Goal: Transaction & Acquisition: Purchase product/service

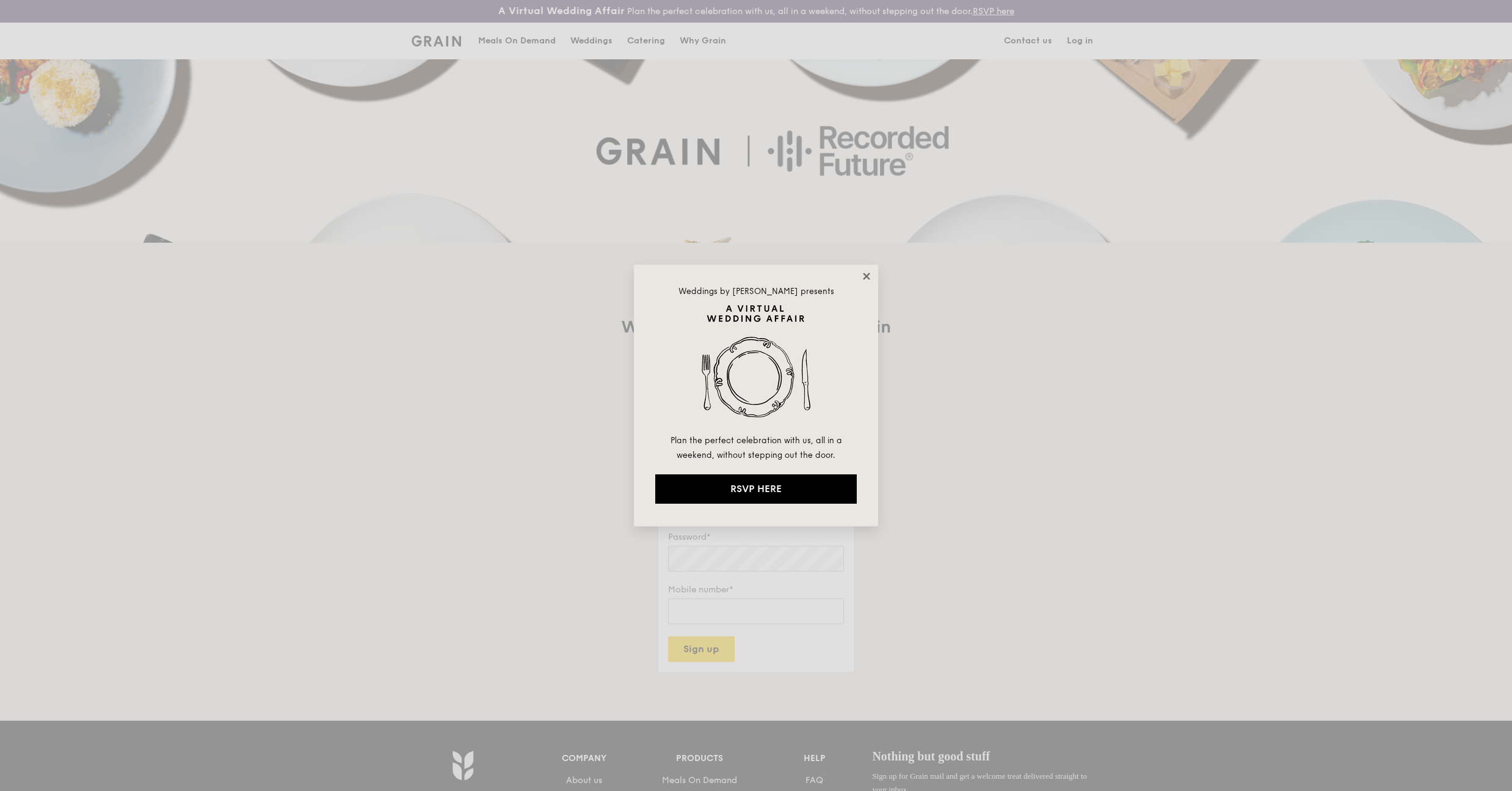
click at [870, 275] on icon at bounding box center [866, 276] width 11 height 11
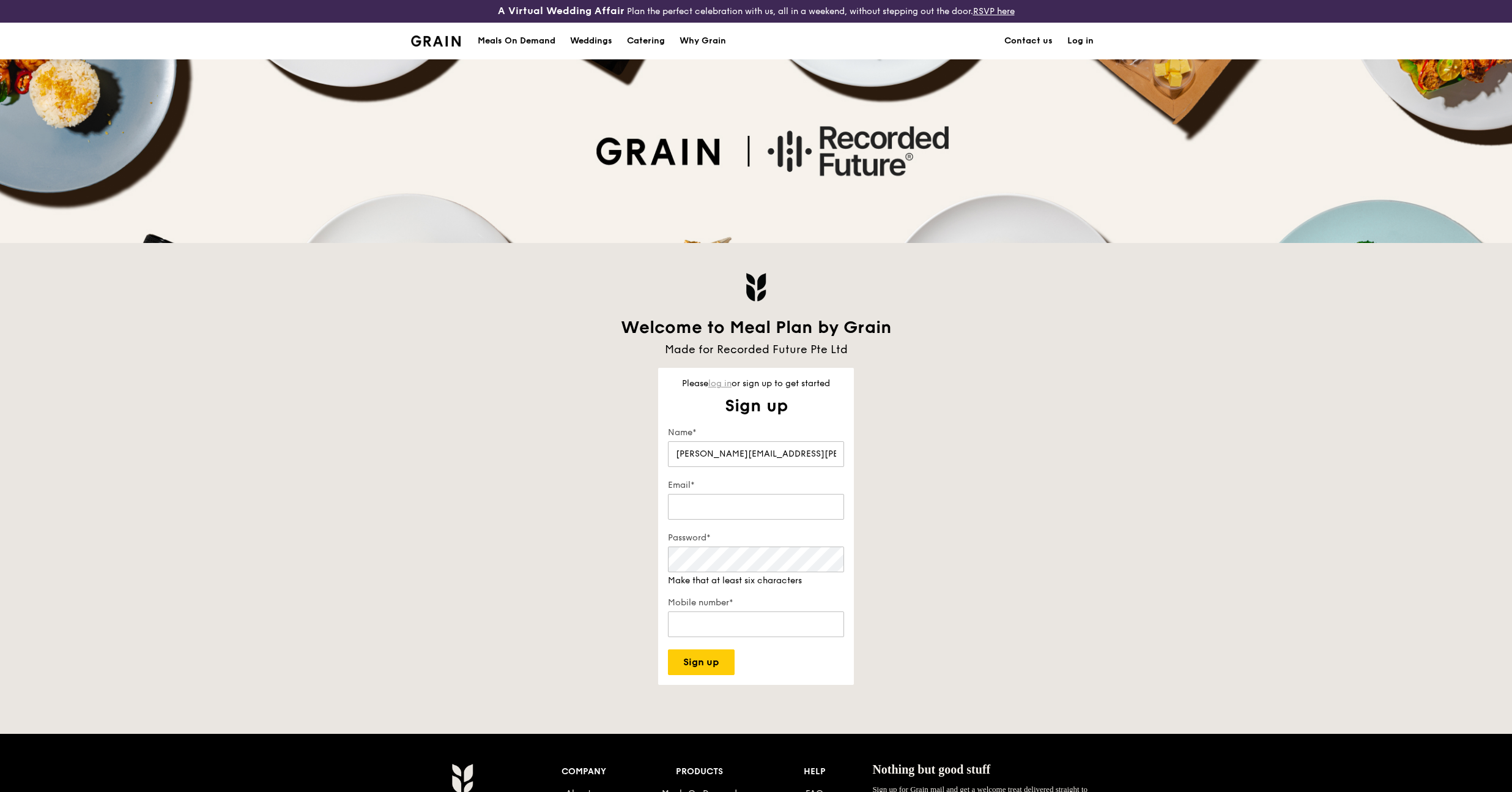
click at [725, 382] on link "log in" at bounding box center [720, 382] width 23 height 11
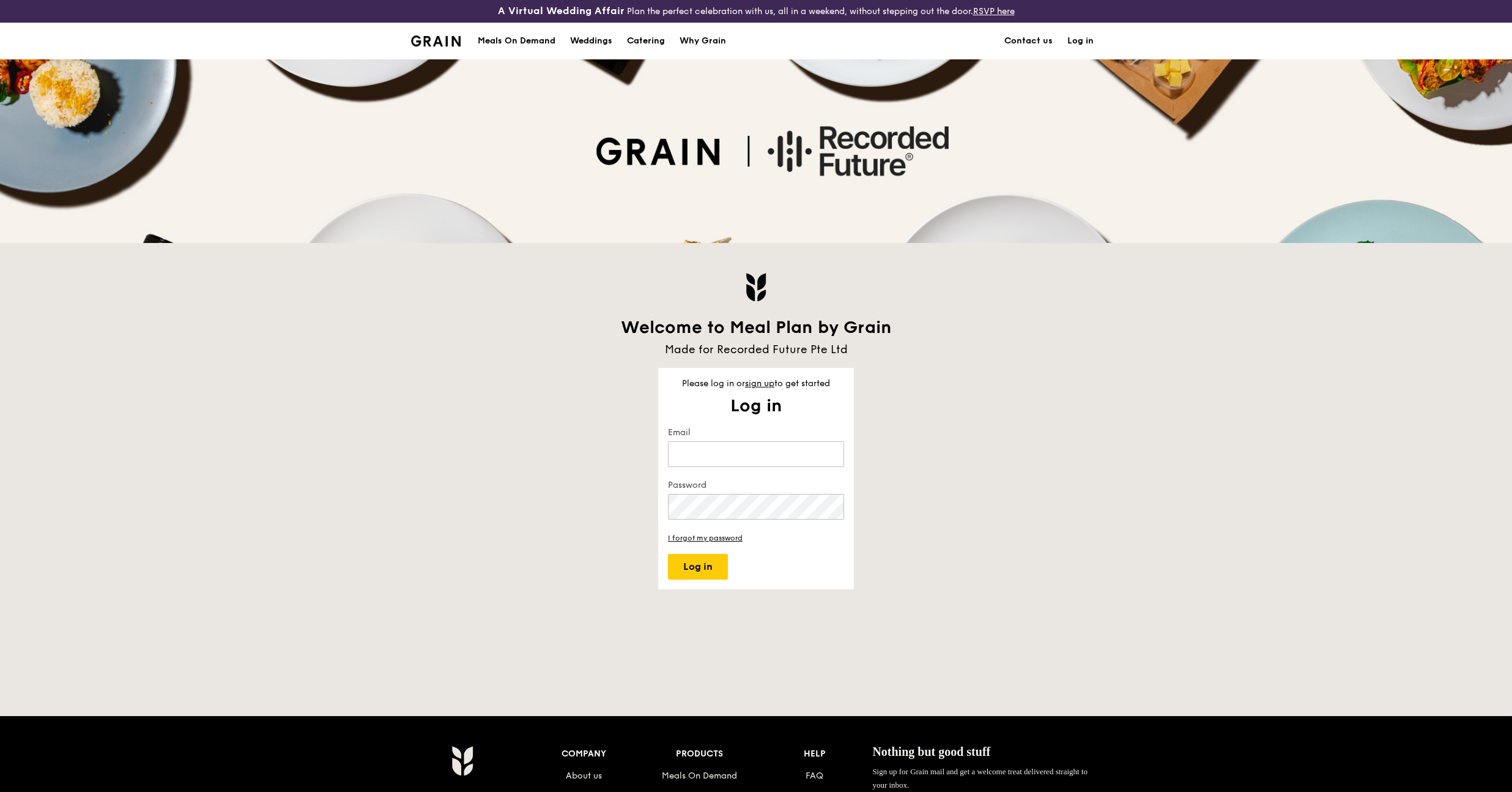
click at [834, 456] on keeper-lock "Open Keeper Popup" at bounding box center [828, 453] width 14 height 14
type input "[PERSON_NAME][EMAIL_ADDRESS][PERSON_NAME][DOMAIN_NAME]"
click at [677, 567] on button "Log in" at bounding box center [698, 566] width 60 height 26
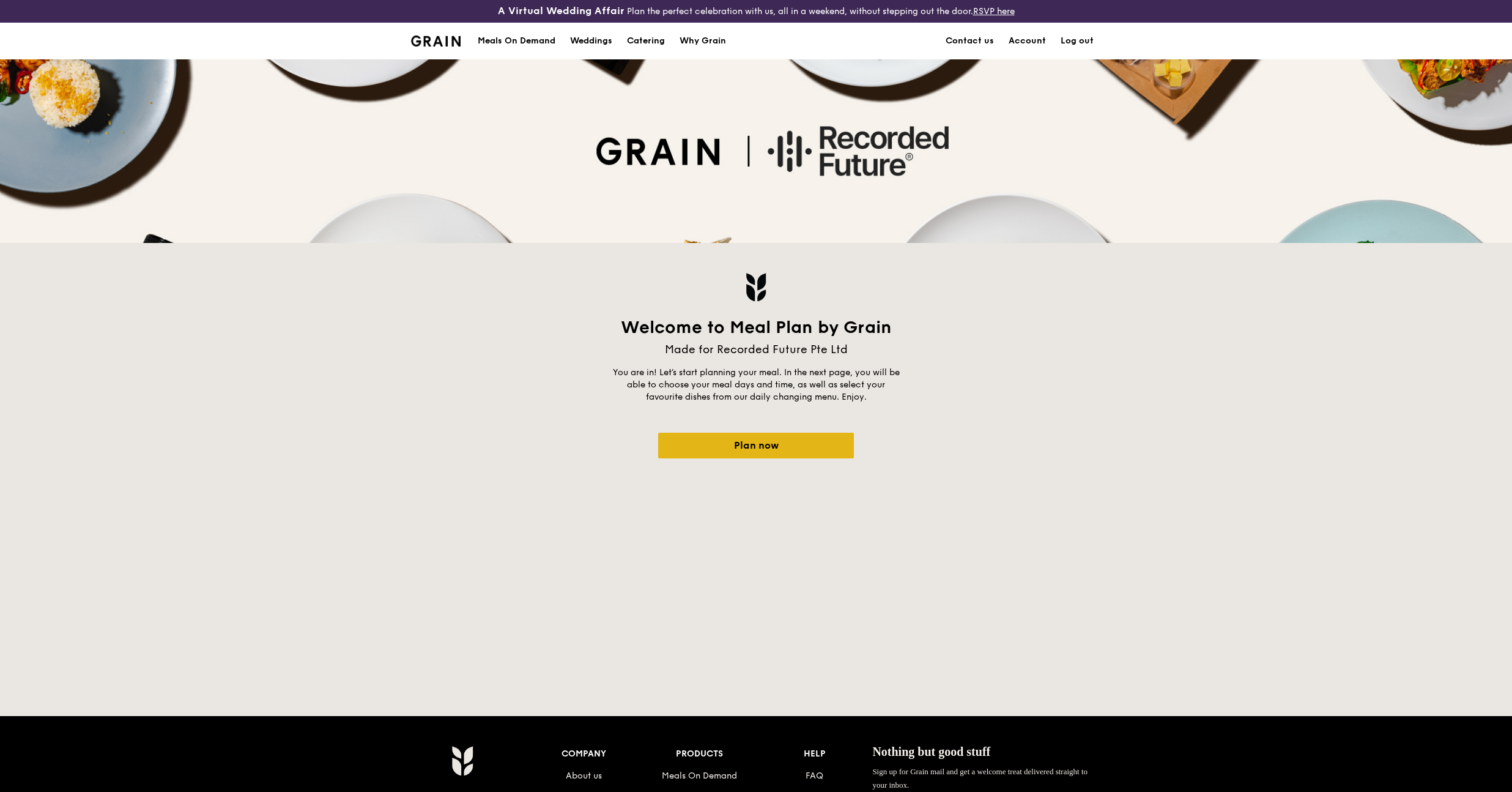
click at [765, 433] on link "Plan now" at bounding box center [756, 445] width 196 height 26
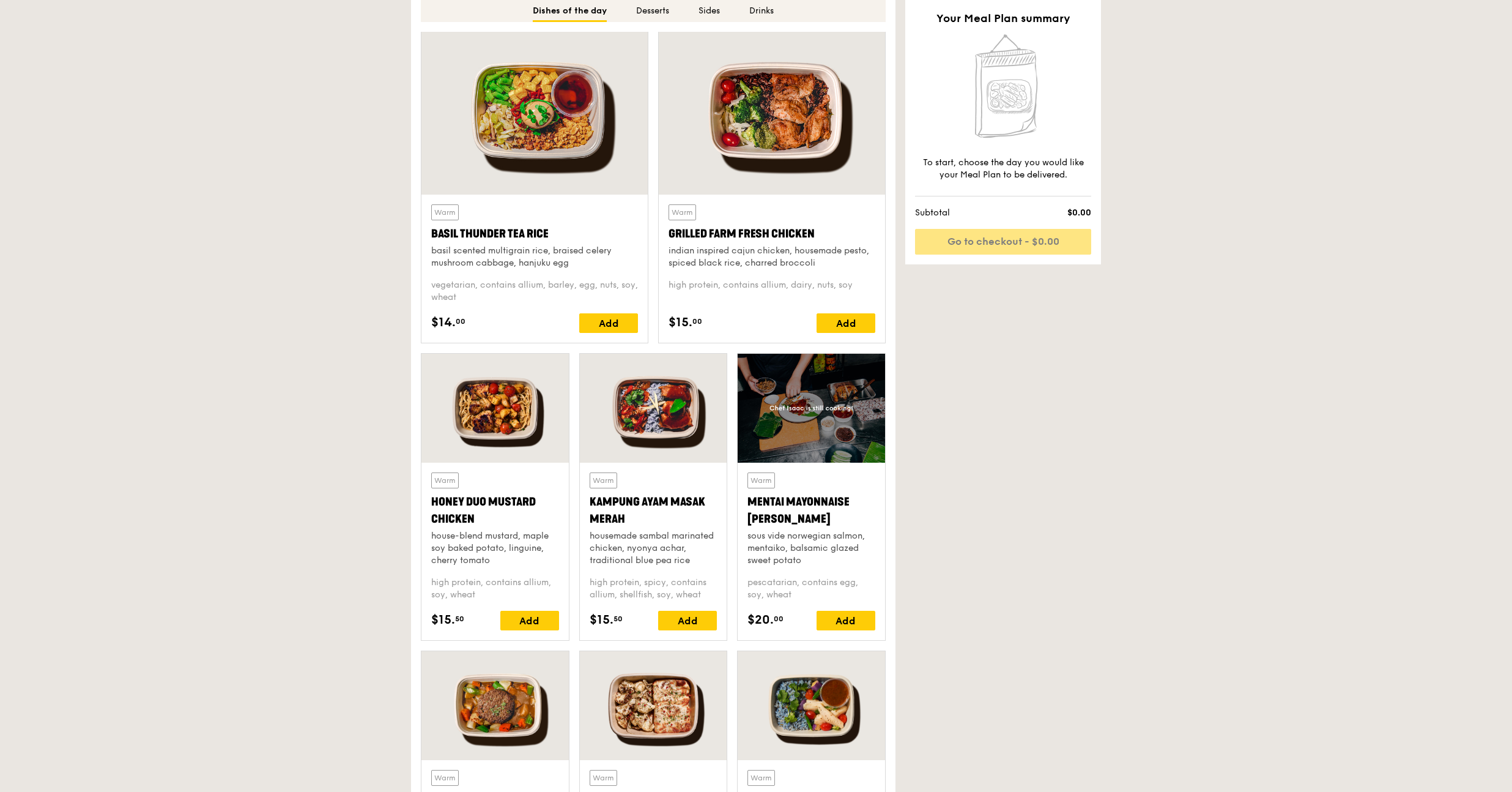
scroll to position [766, 0]
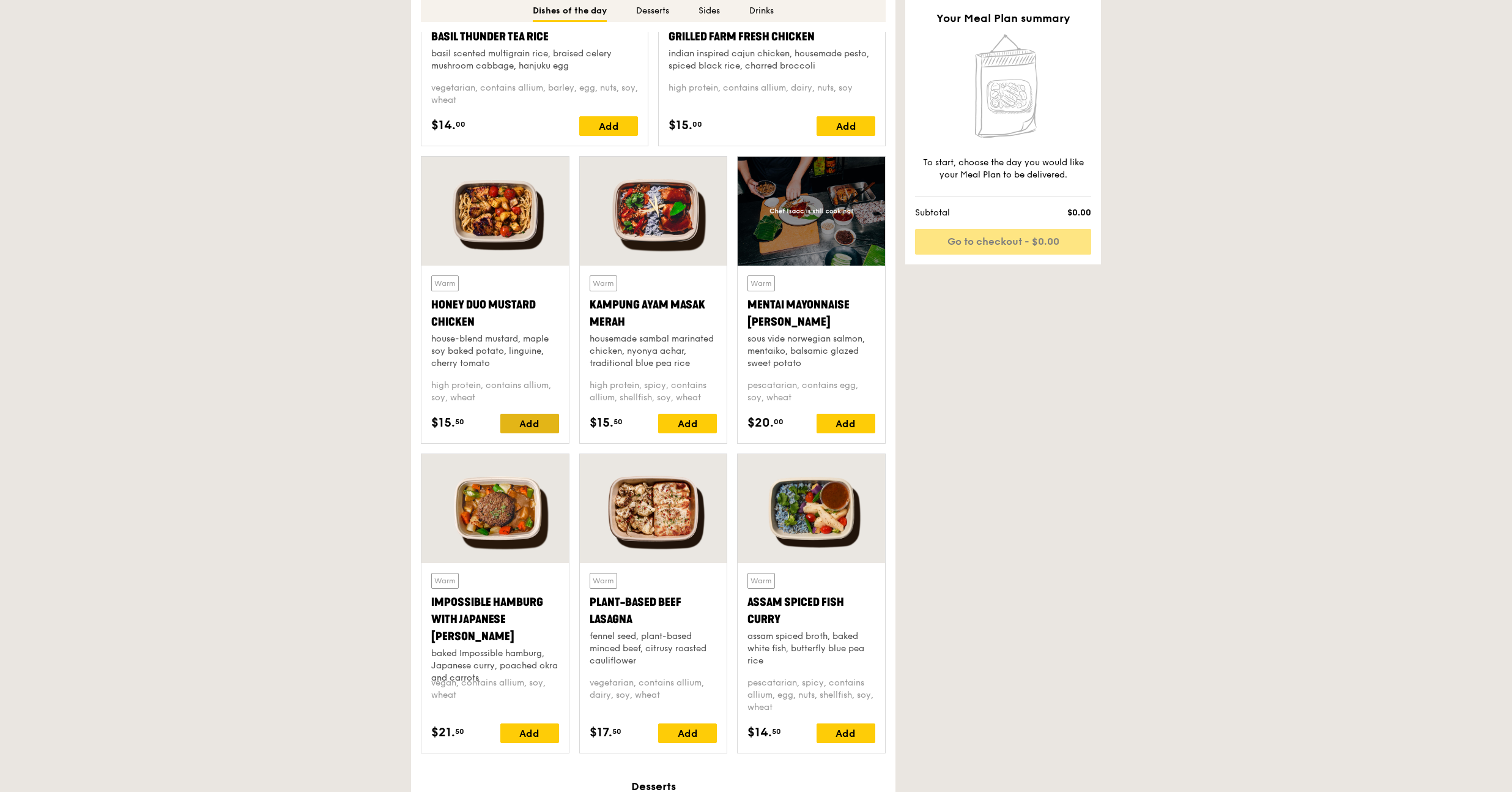
click at [523, 420] on div "Add" at bounding box center [529, 423] width 59 height 19
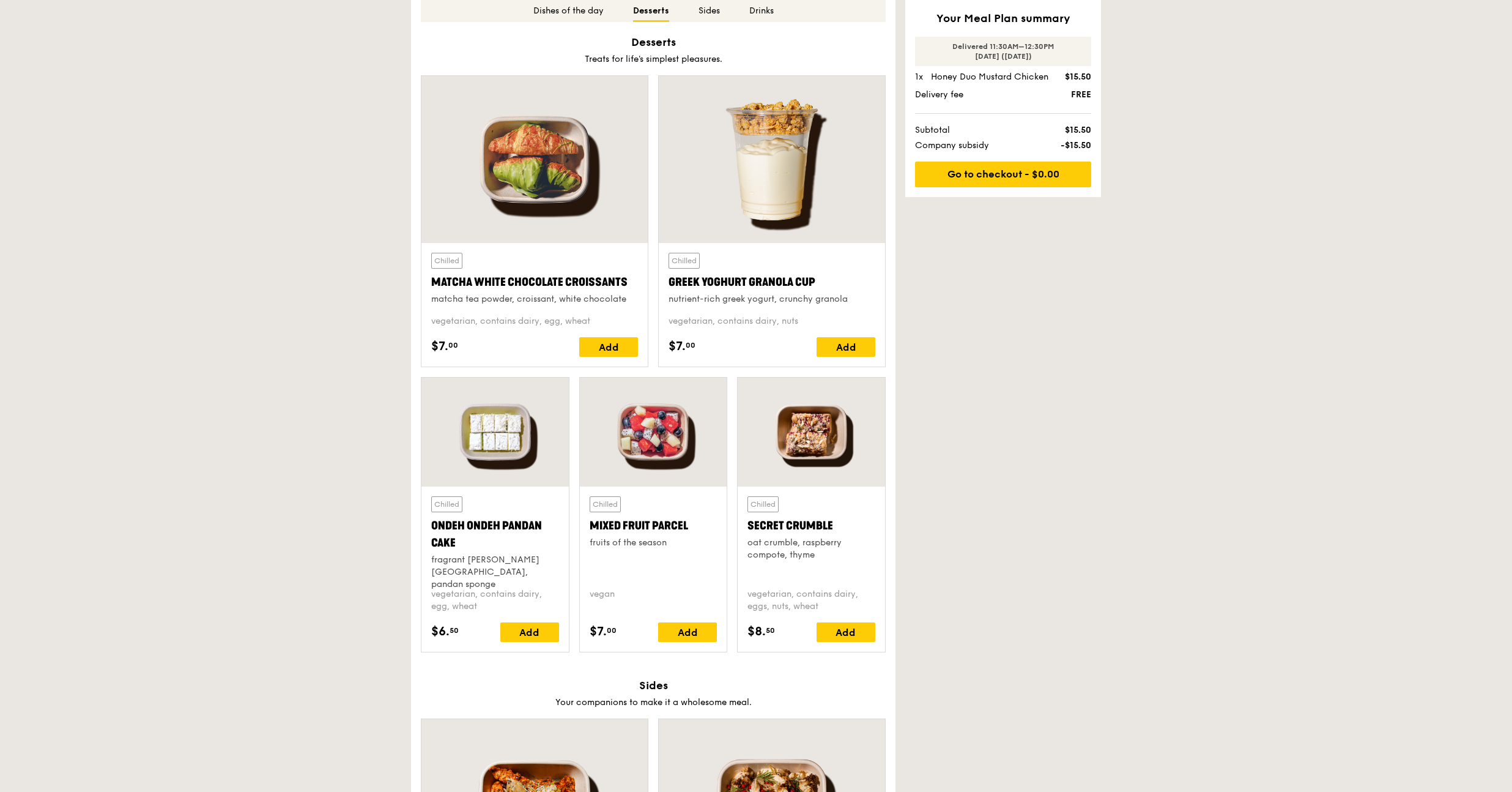
scroll to position [1847, 0]
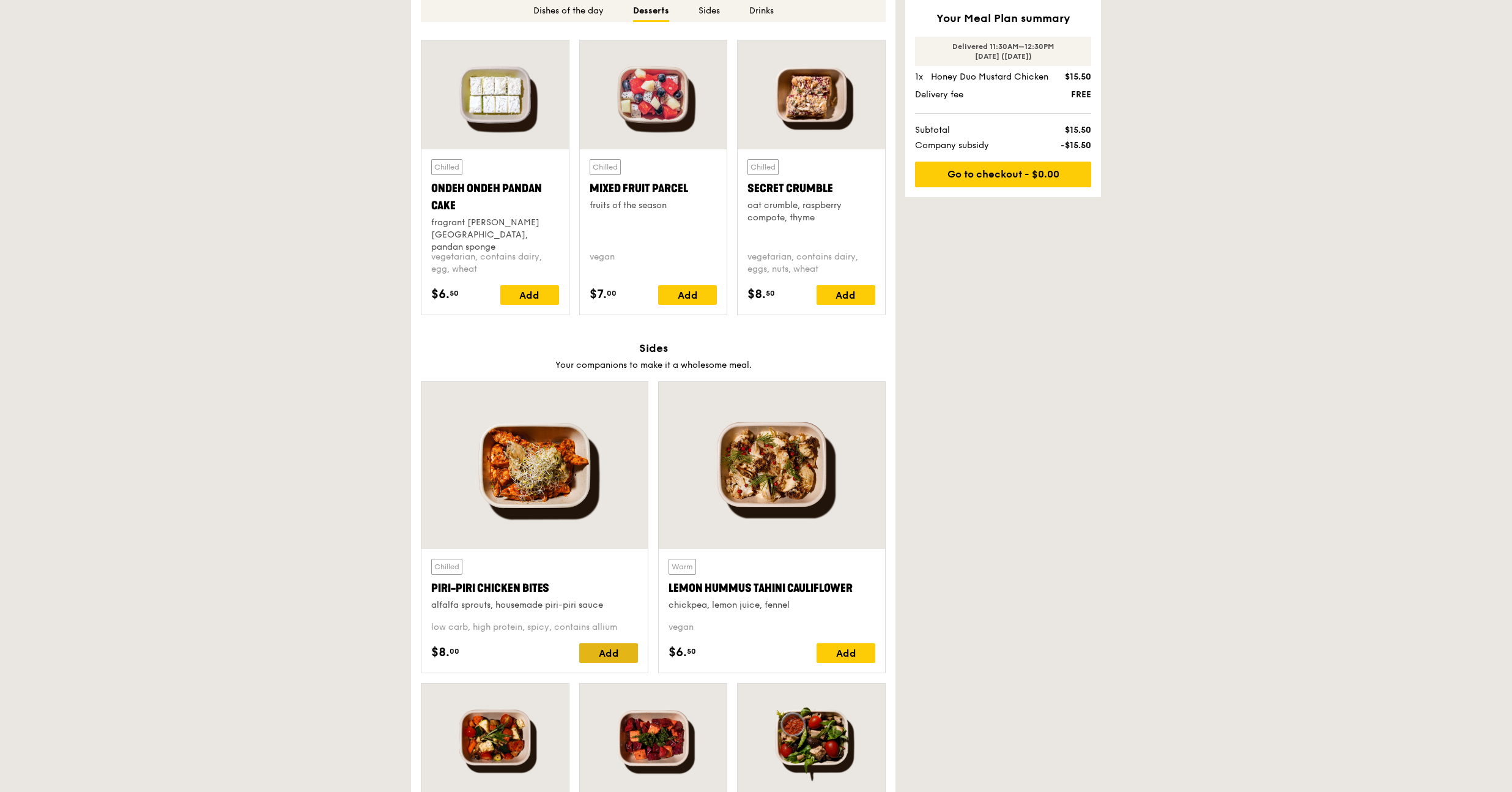
click at [588, 651] on div "Add" at bounding box center [608, 653] width 59 height 19
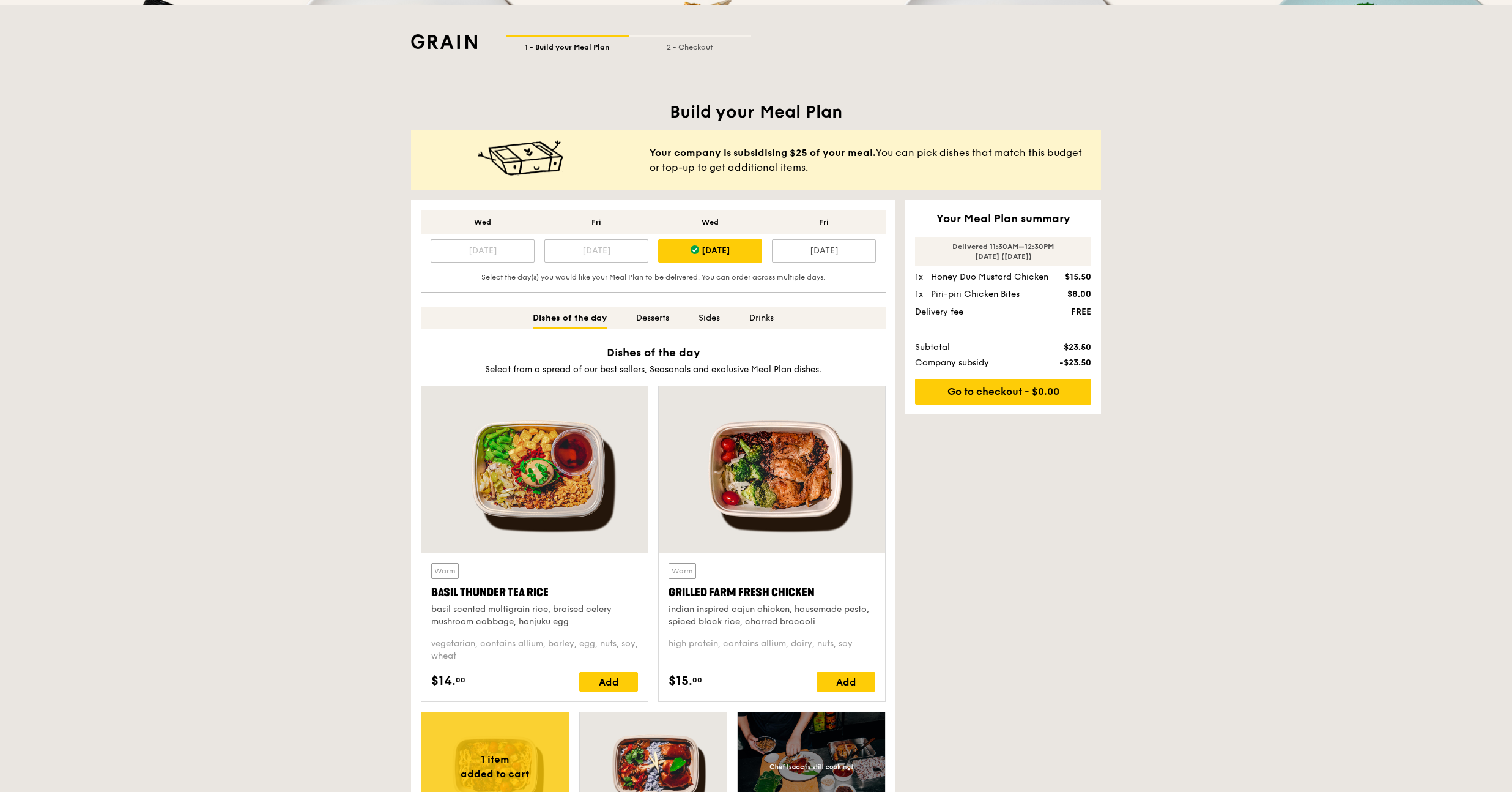
scroll to position [0, 0]
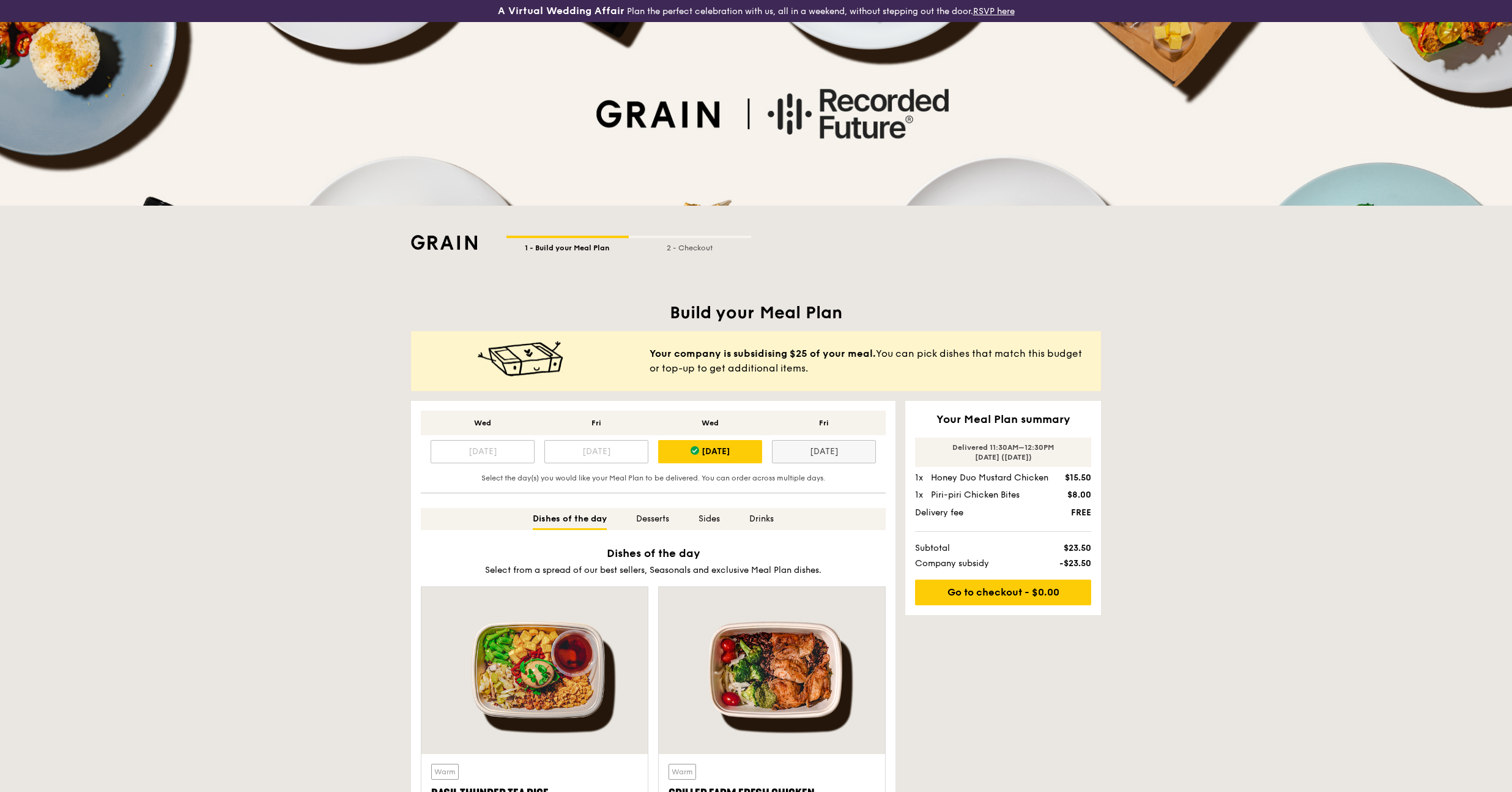
click at [840, 458] on div "[DATE]" at bounding box center [824, 451] width 104 height 23
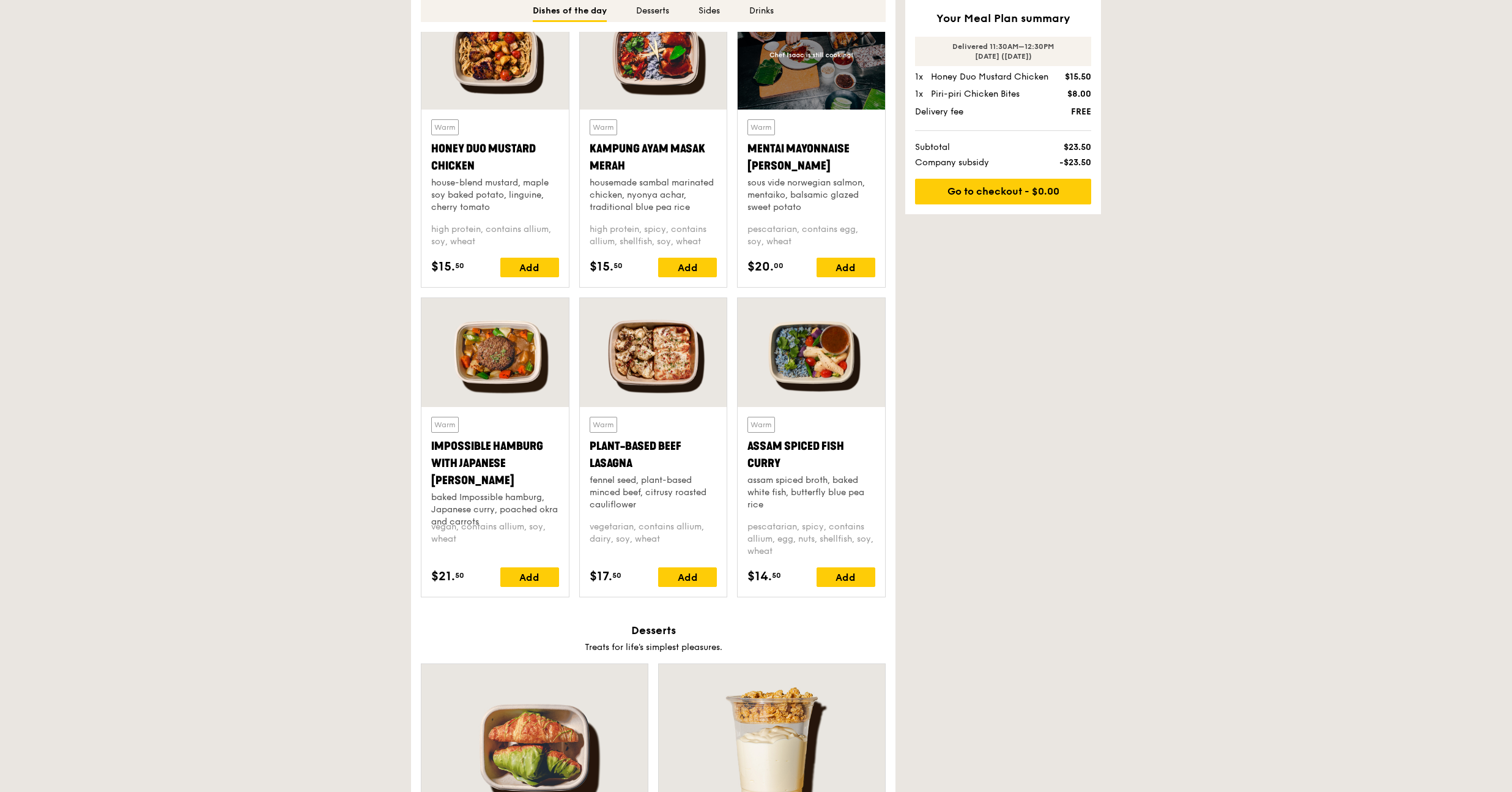
scroll to position [859, 0]
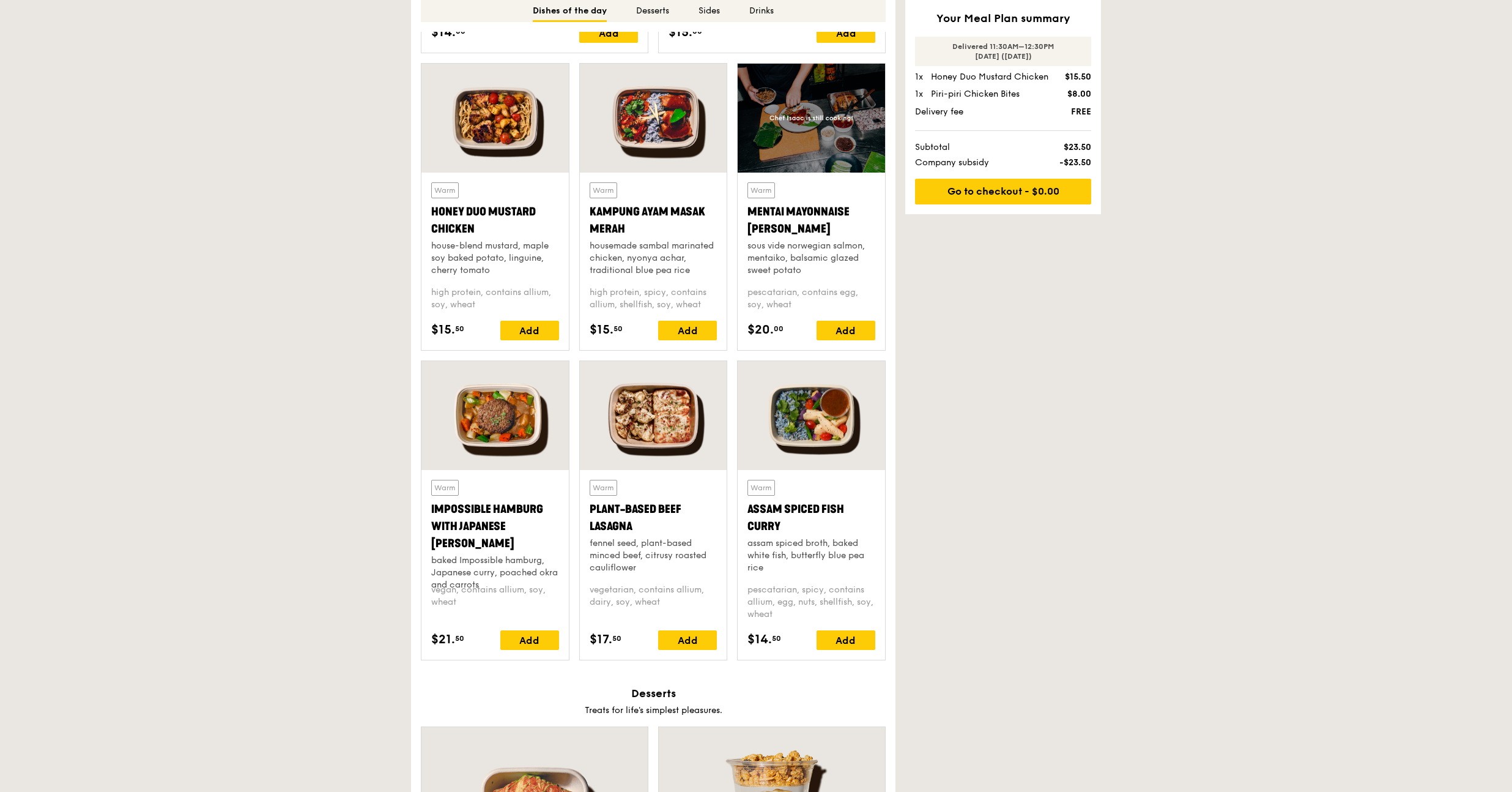
click at [506, 130] on div at bounding box center [494, 118] width 148 height 109
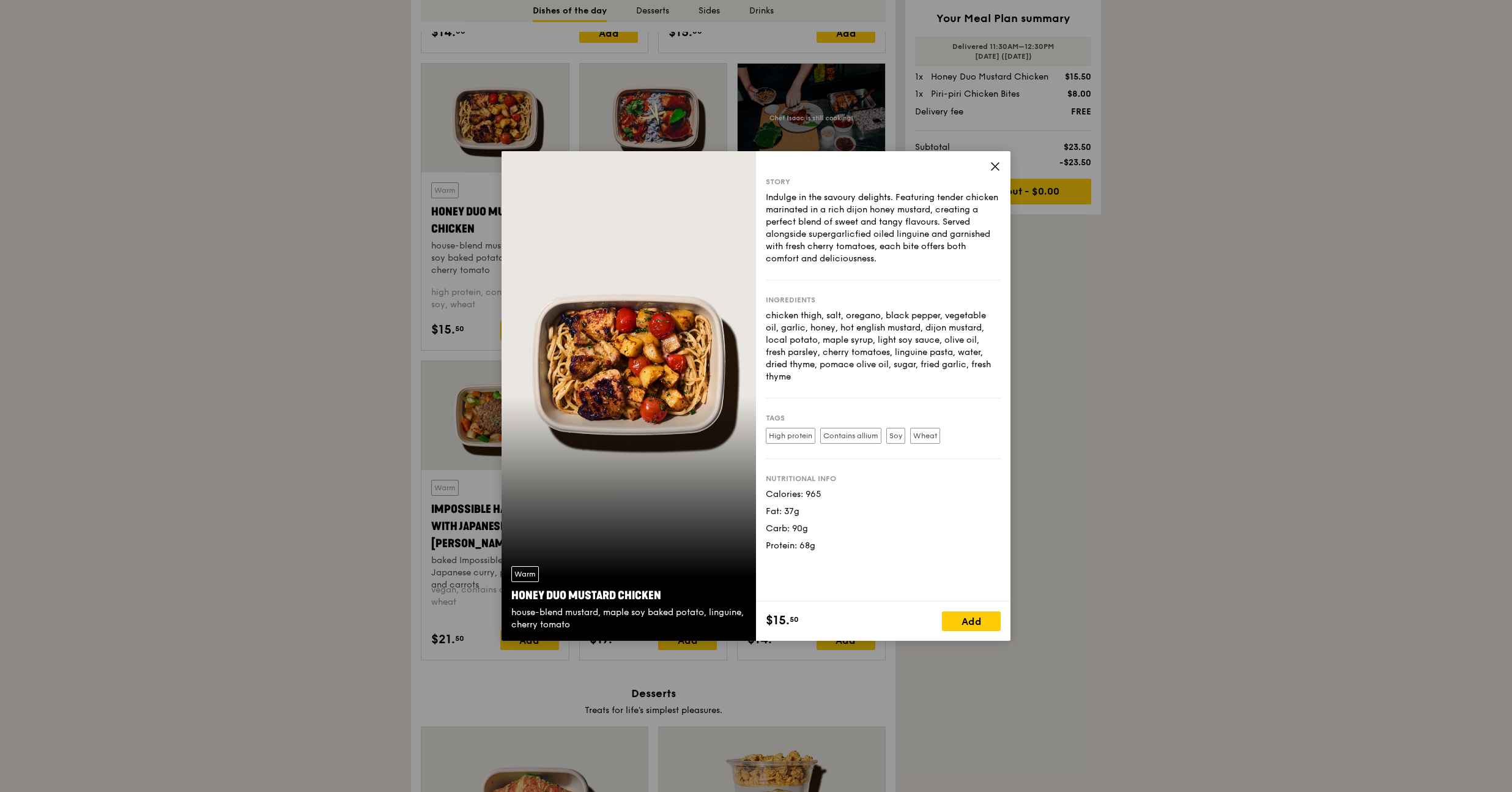
click at [997, 168] on icon at bounding box center [995, 167] width 8 height 8
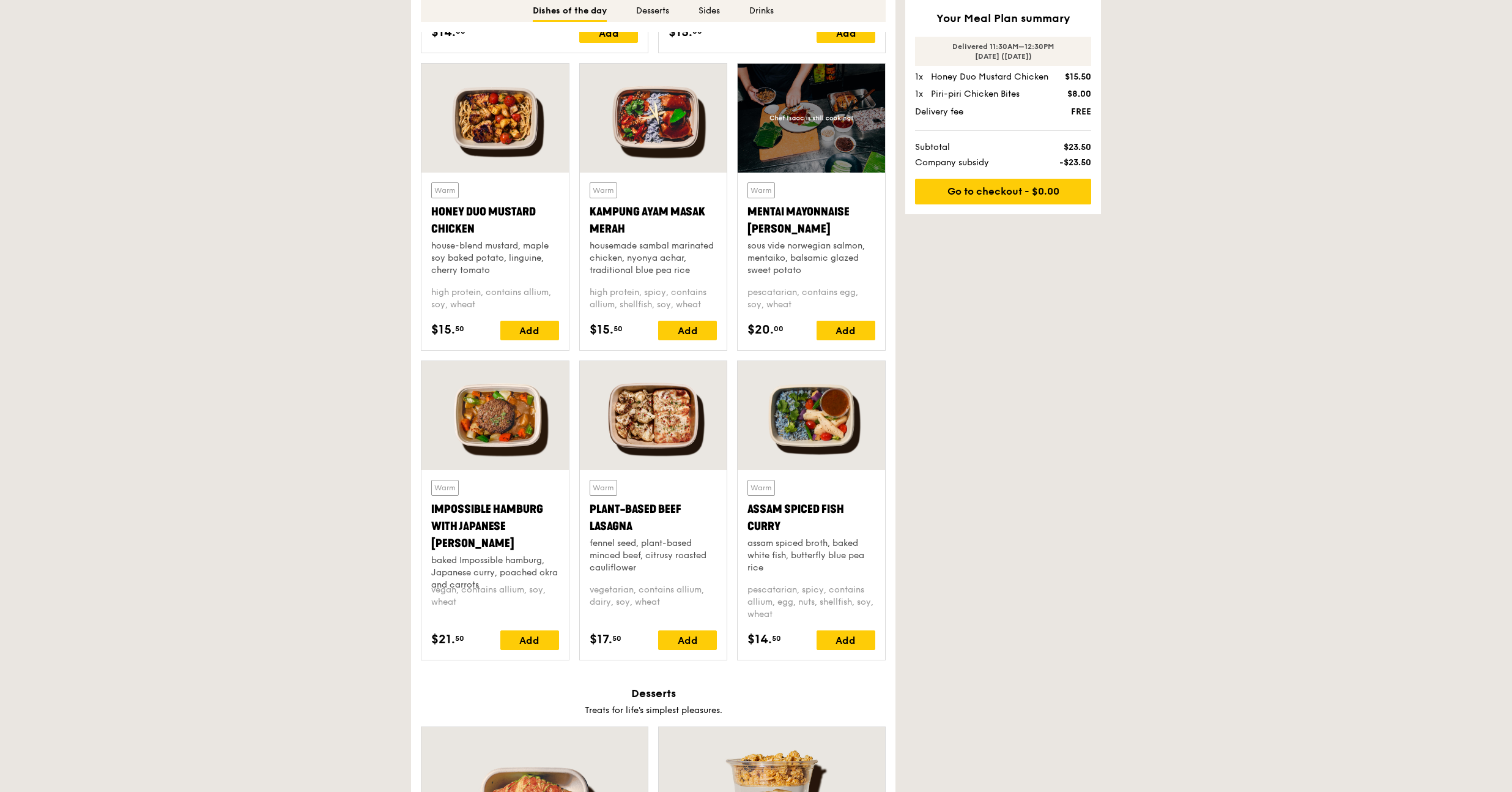
click at [651, 121] on div at bounding box center [654, 118] width 148 height 109
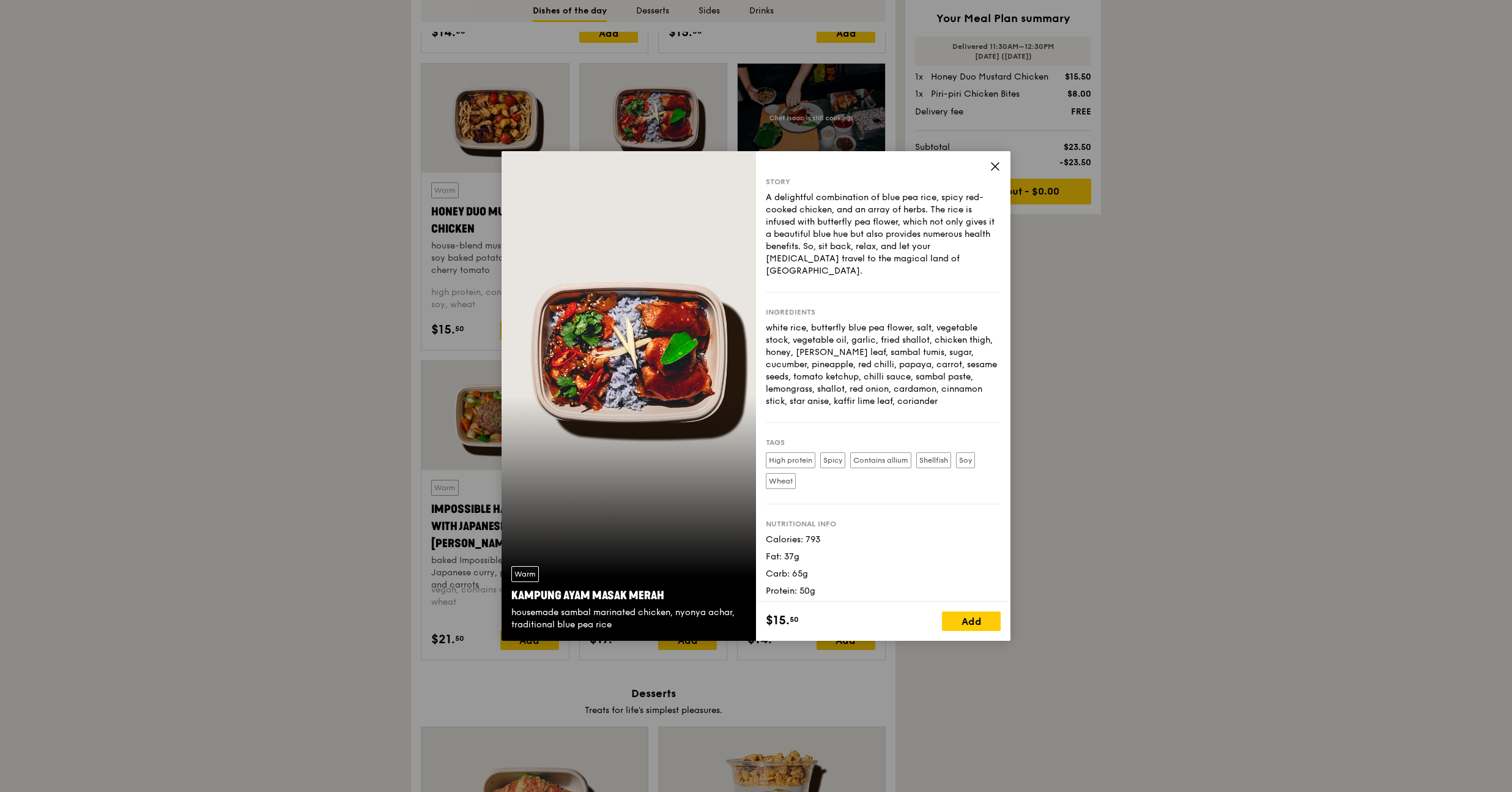
click at [995, 168] on icon at bounding box center [994, 166] width 11 height 11
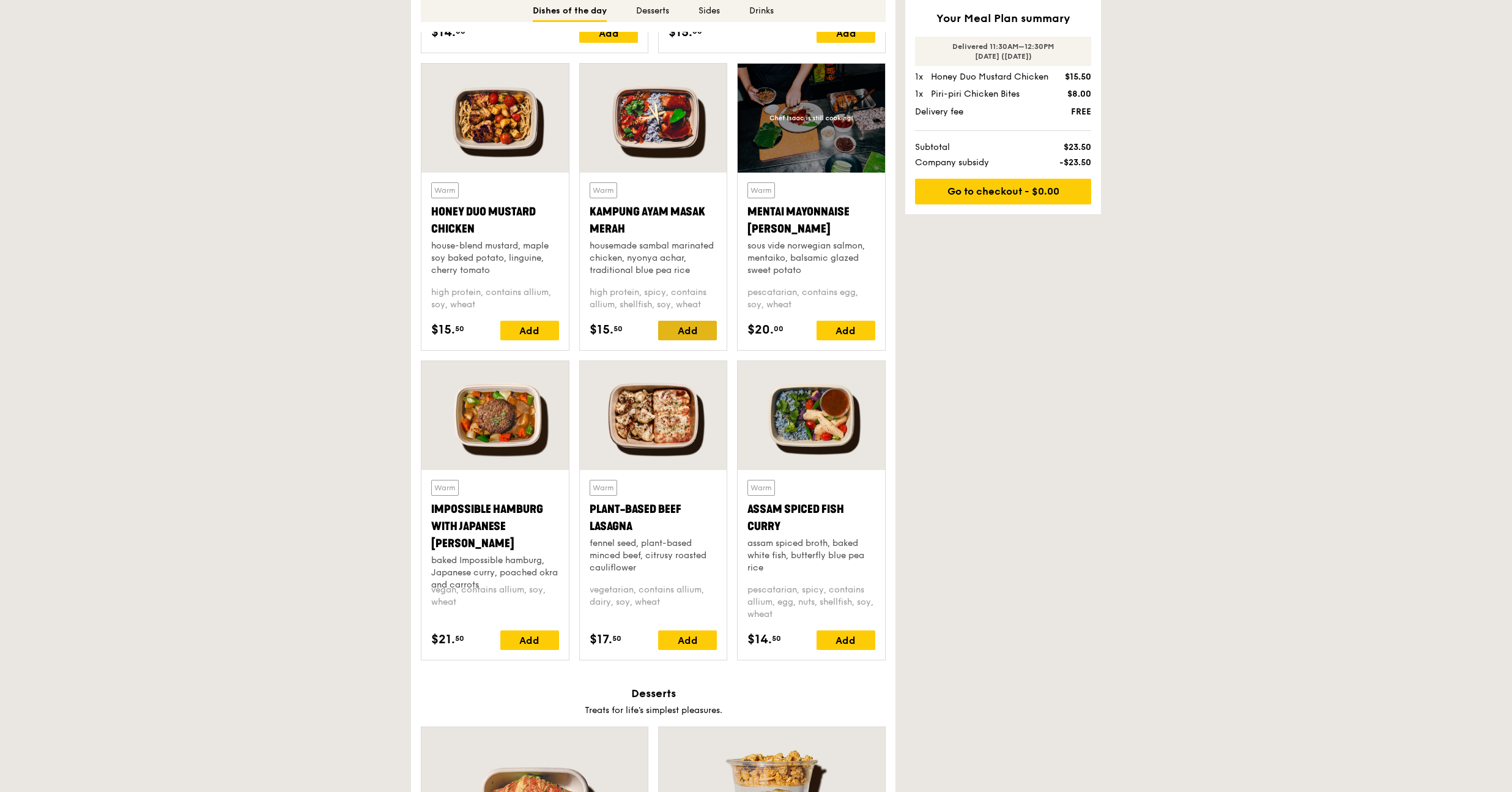
click at [693, 332] on div "Add" at bounding box center [687, 330] width 59 height 19
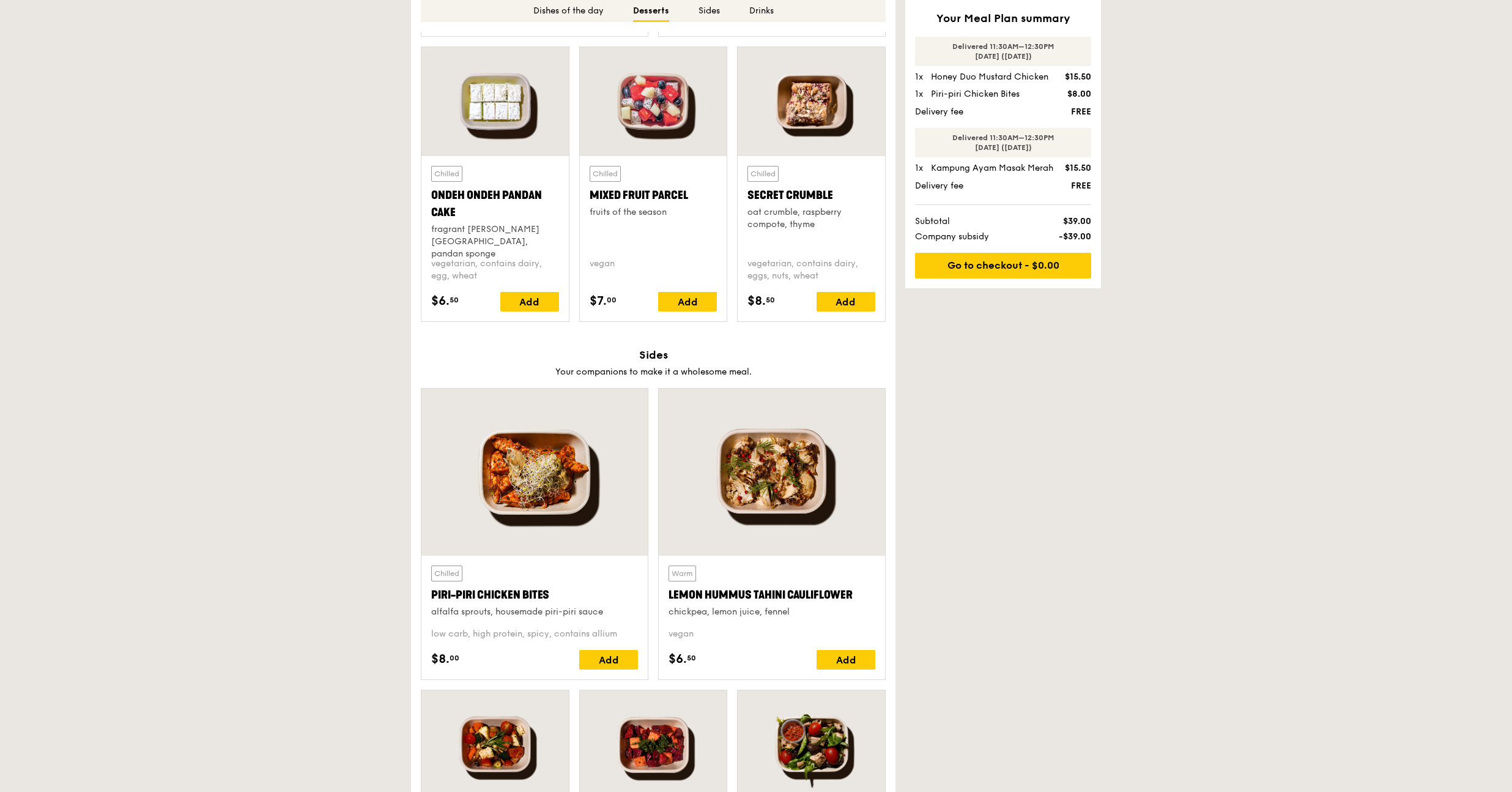
scroll to position [1904, 0]
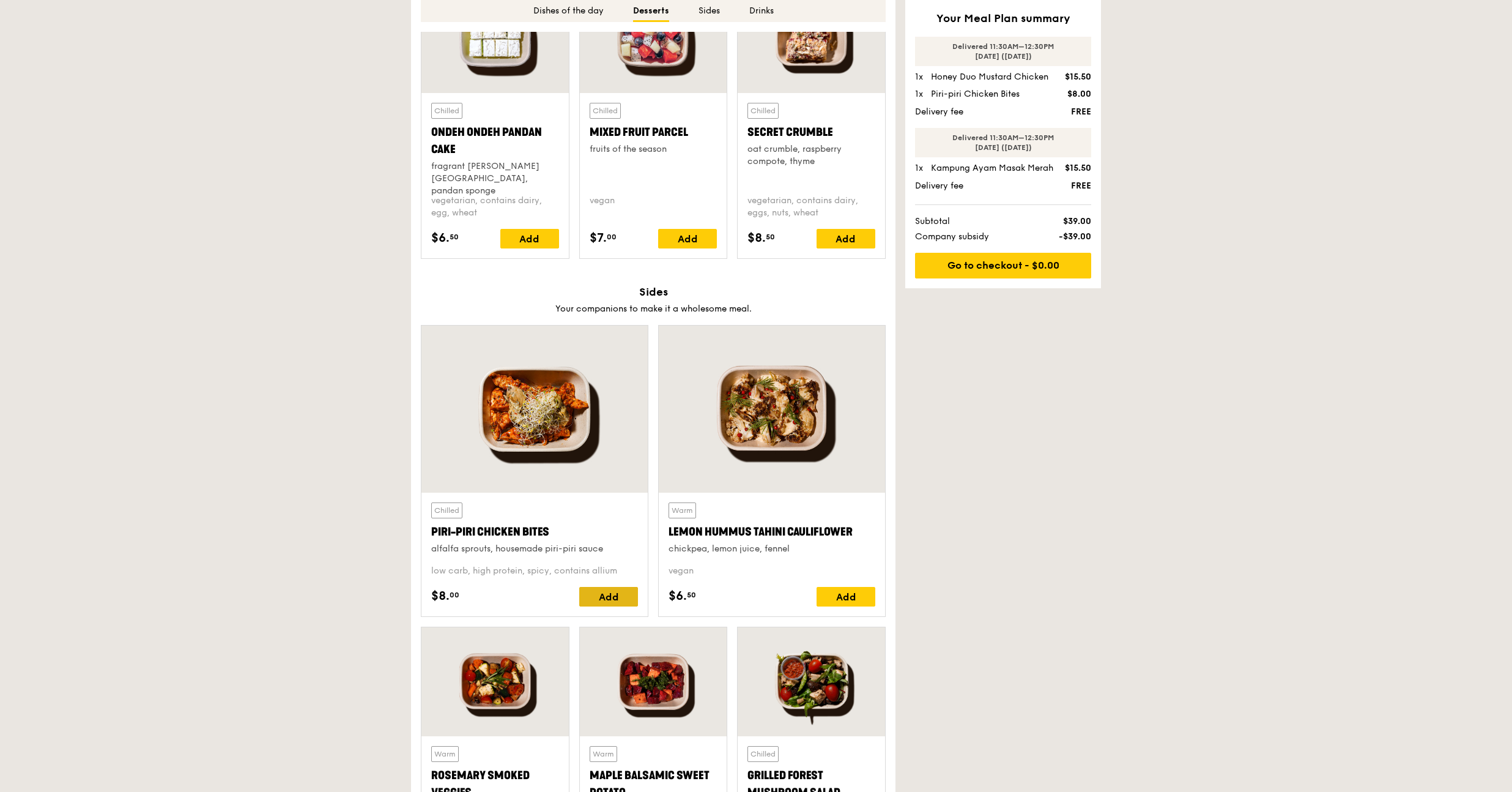
click at [606, 600] on div "Add" at bounding box center [608, 596] width 59 height 19
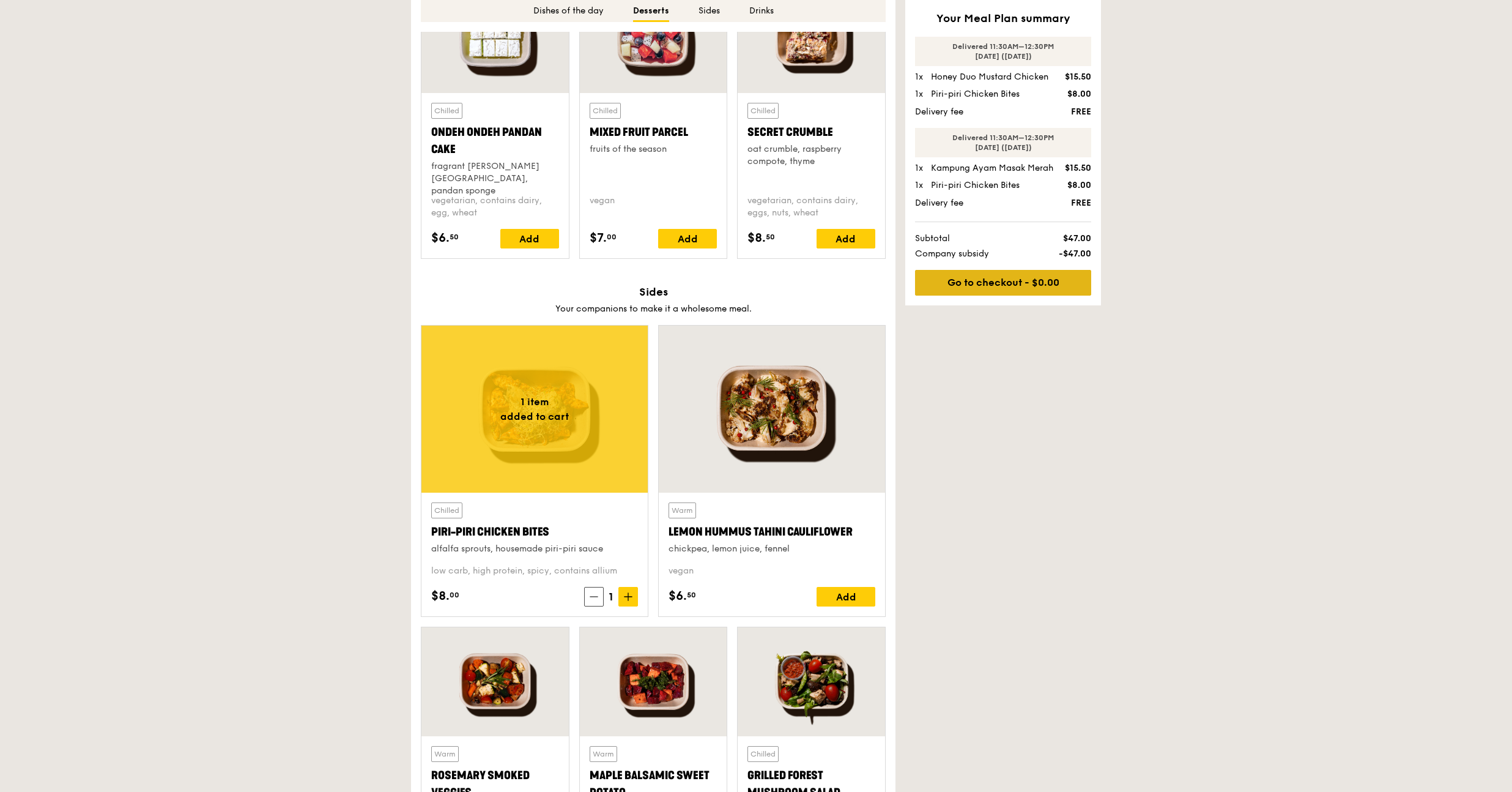
click at [1042, 296] on link "Go to checkout - $0.00" at bounding box center [1003, 282] width 176 height 26
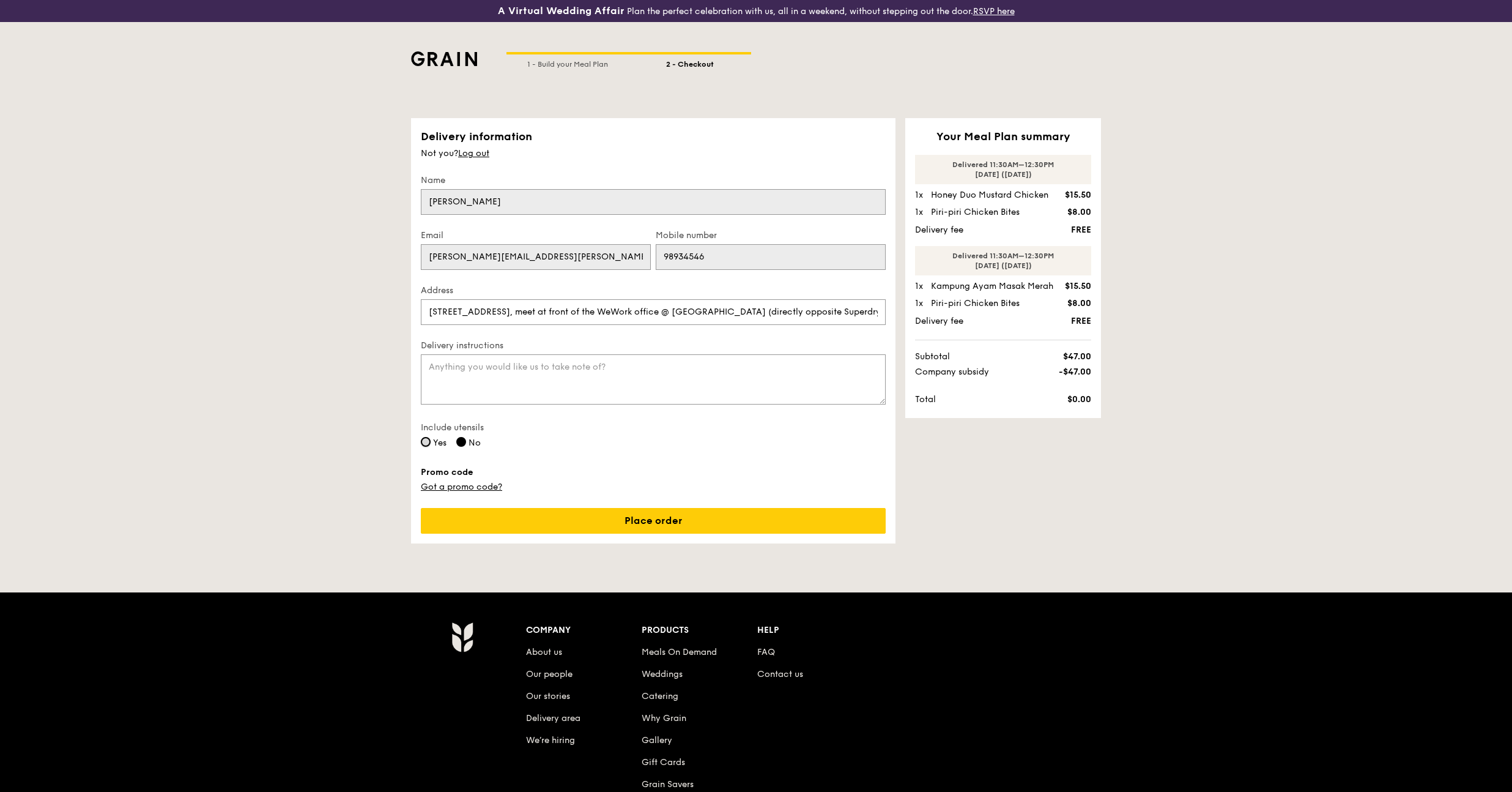
click at [428, 443] on input "Yes" at bounding box center [426, 441] width 10 height 10
radio input "true"
click at [460, 439] on input "No" at bounding box center [462, 441] width 10 height 10
radio input "true"
click at [679, 516] on link "Place order" at bounding box center [653, 521] width 464 height 26
